Goal: Book appointment/travel/reservation

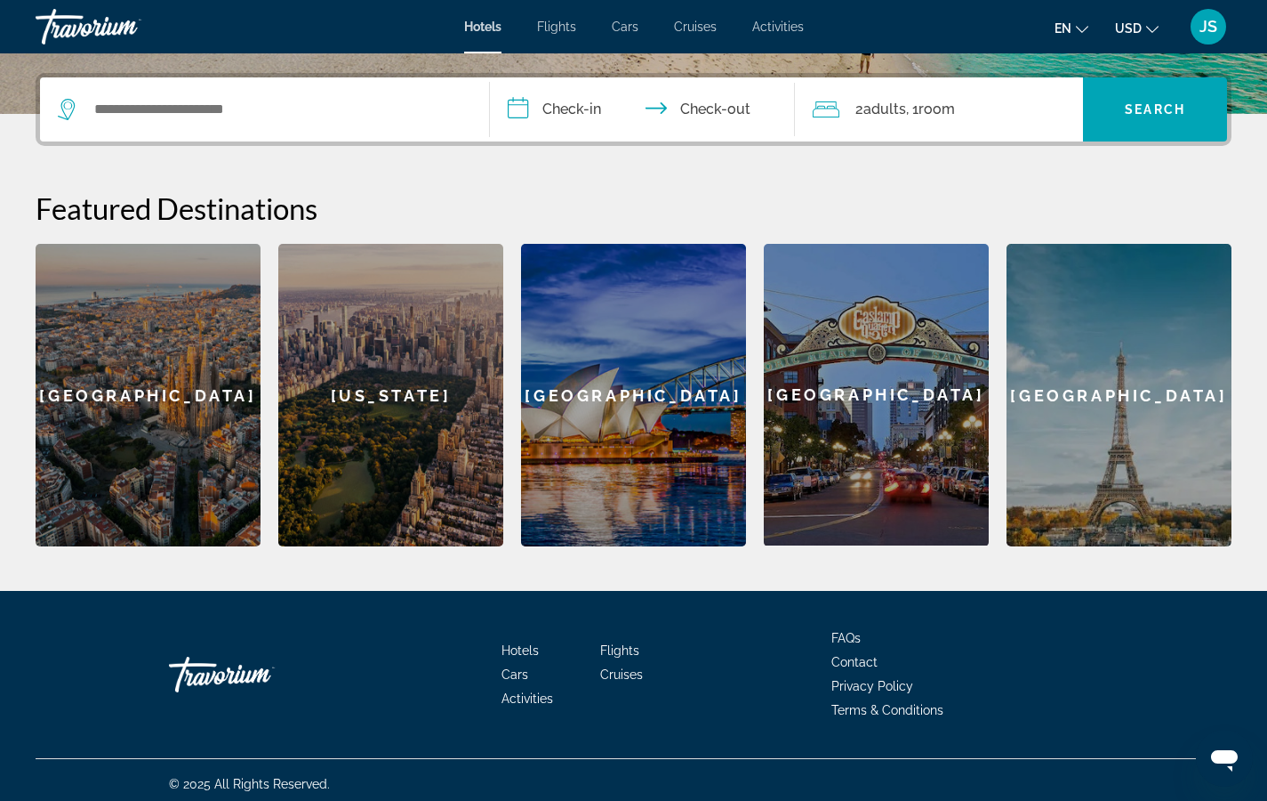
scroll to position [428, 0]
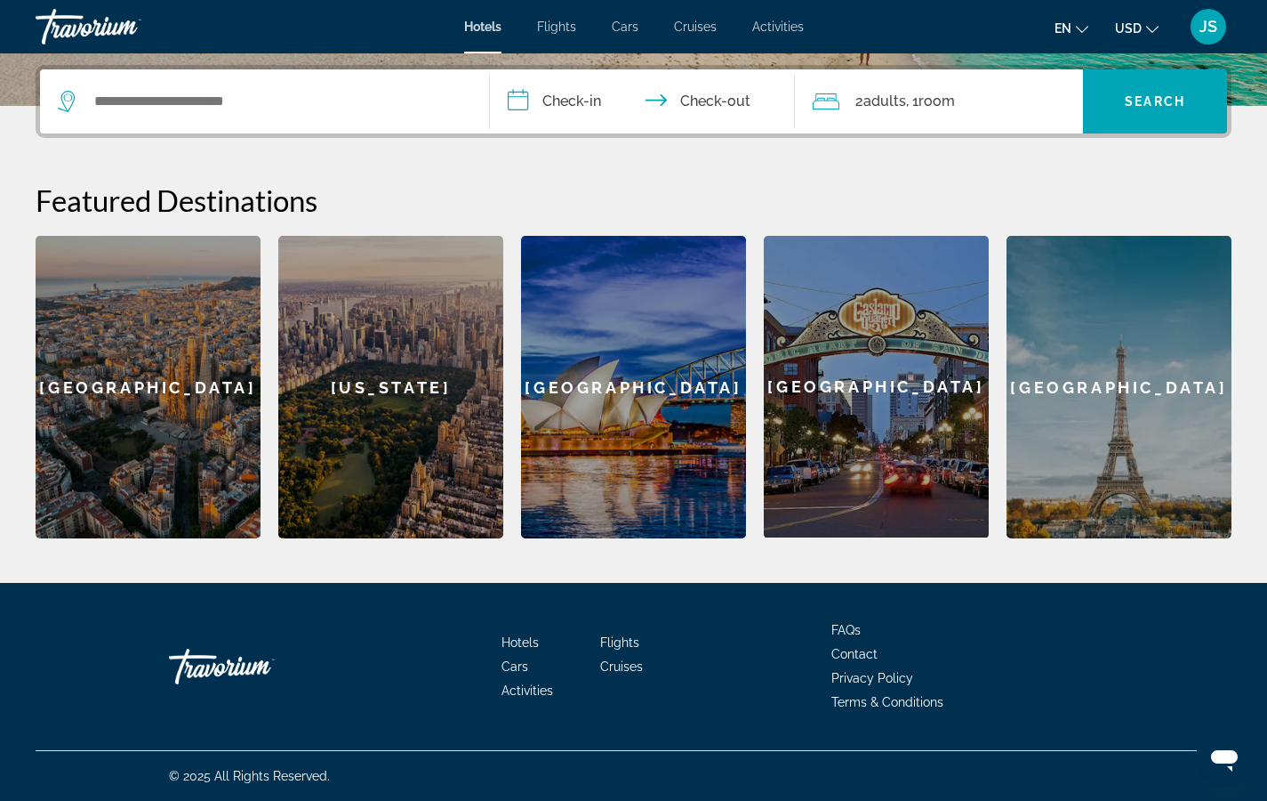
click at [409, 437] on div "[US_STATE]" at bounding box center [390, 387] width 225 height 302
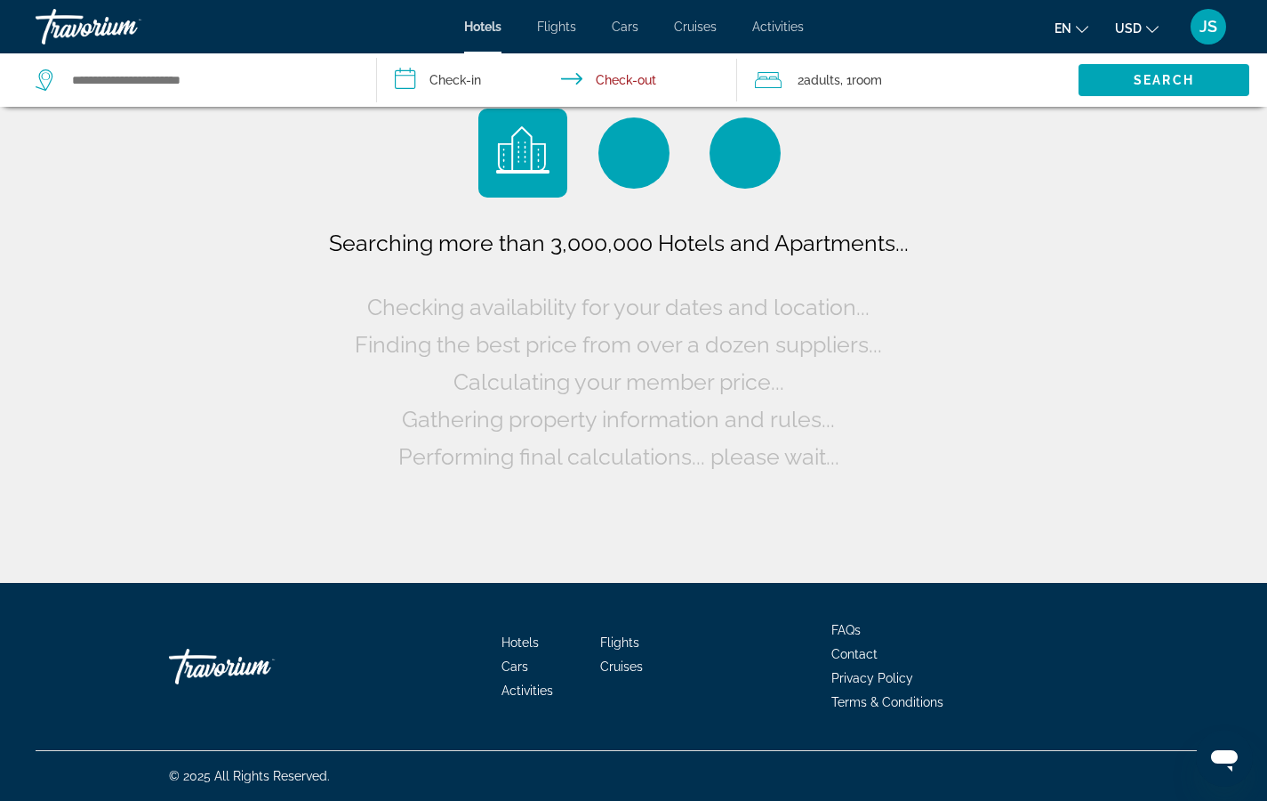
click at [409, 438] on div "Performing final calculations... please wait..." at bounding box center [633, 456] width 471 height 37
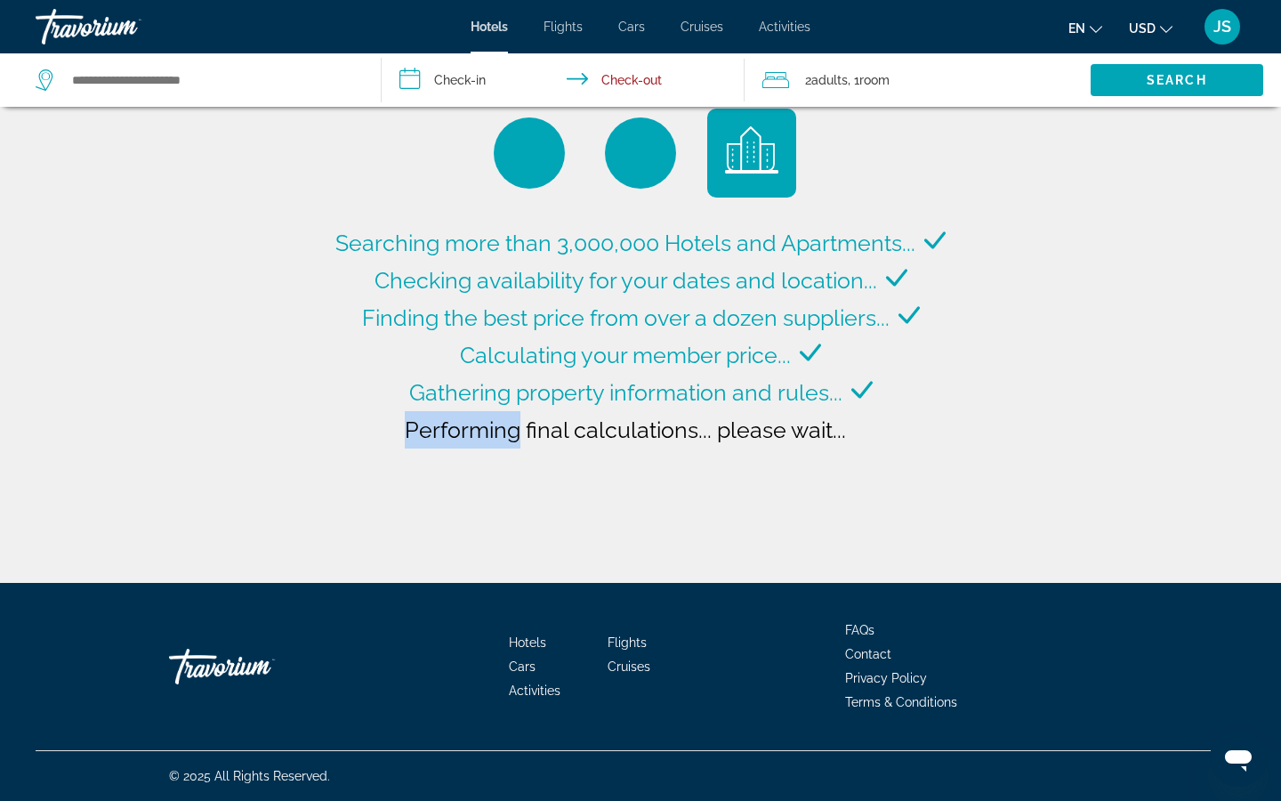
type input "**********"
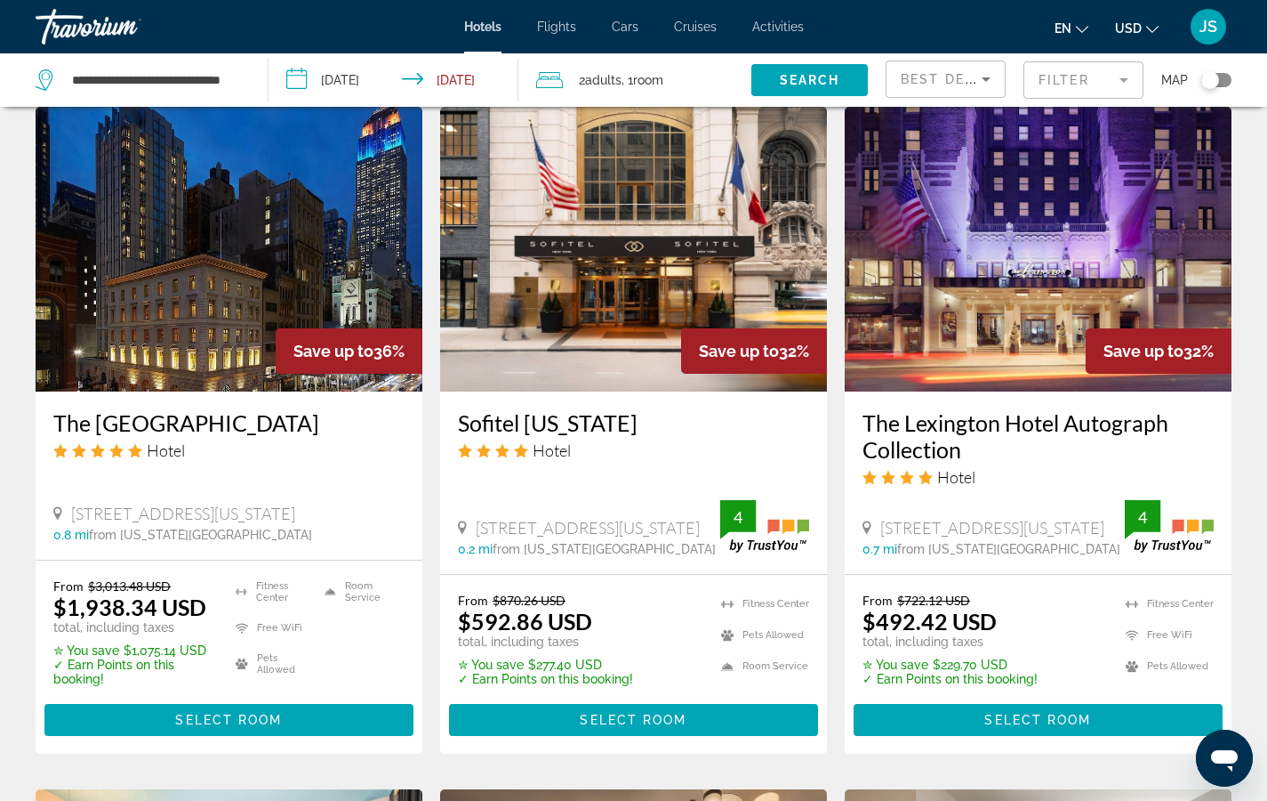
scroll to position [1459, 0]
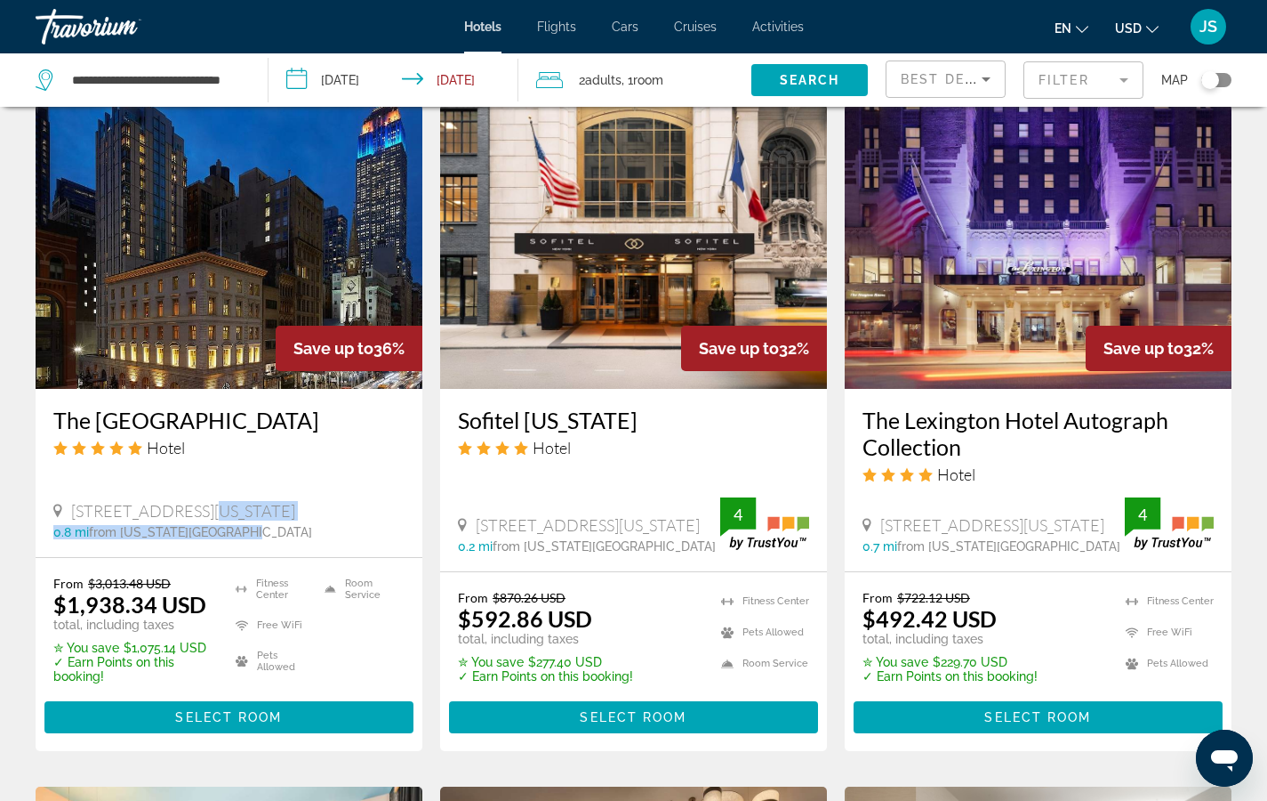
drag, startPoint x: 197, startPoint y: 476, endPoint x: 197, endPoint y: 511, distance: 34.7
click at [197, 511] on div "The [GEOGRAPHIC_DATA] Hotel [STREET_ADDRESS][US_STATE] 0.8 mi from [US_STATE][G…" at bounding box center [229, 473] width 387 height 168
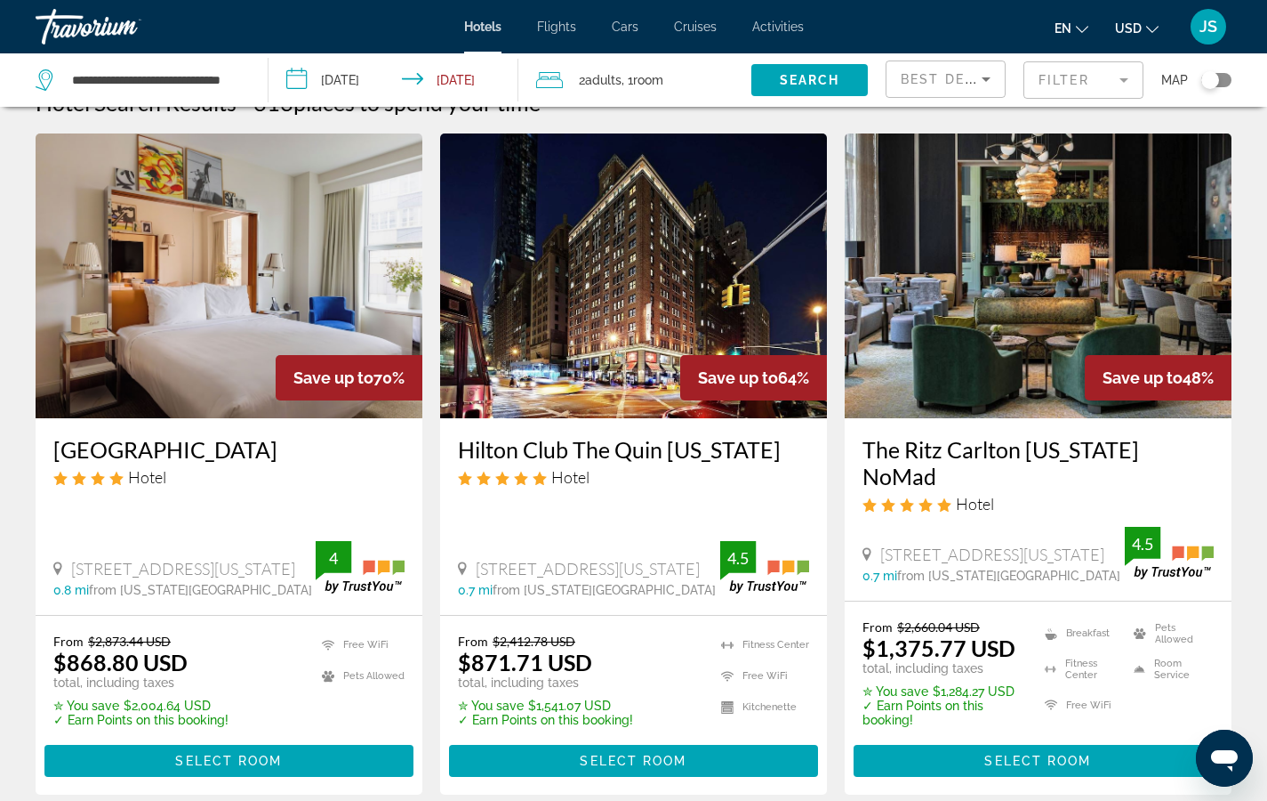
scroll to position [0, 0]
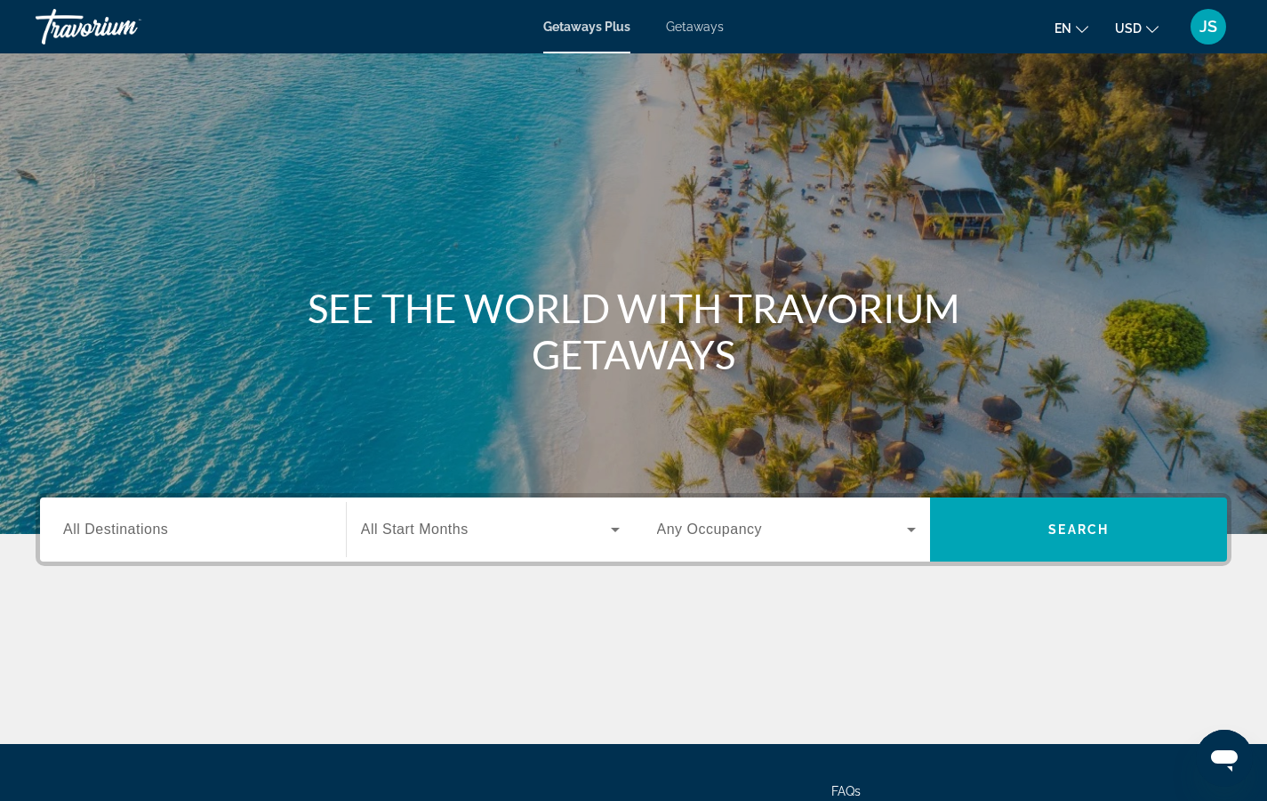
click at [689, 30] on span "Getaways" at bounding box center [695, 27] width 58 height 14
